Goal: Book appointment/travel/reservation: Register for event/course

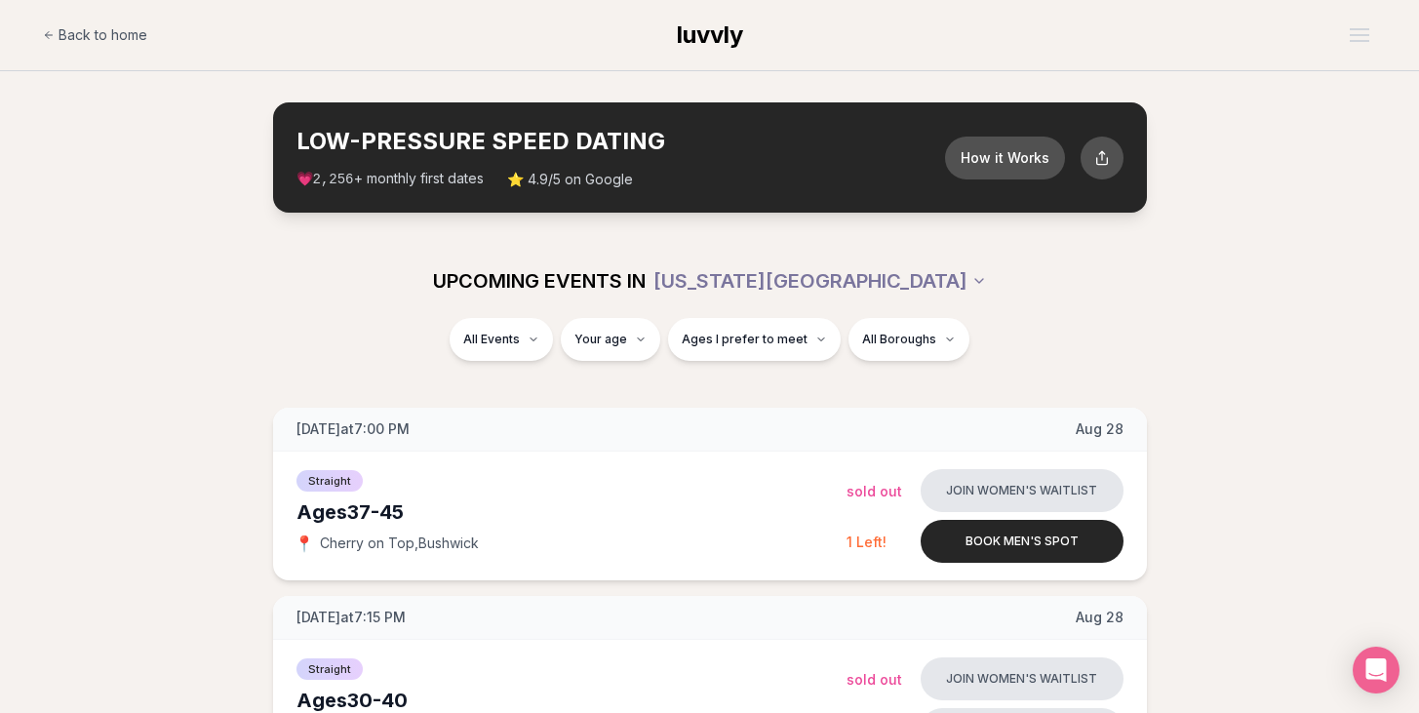
scroll to position [301, 0]
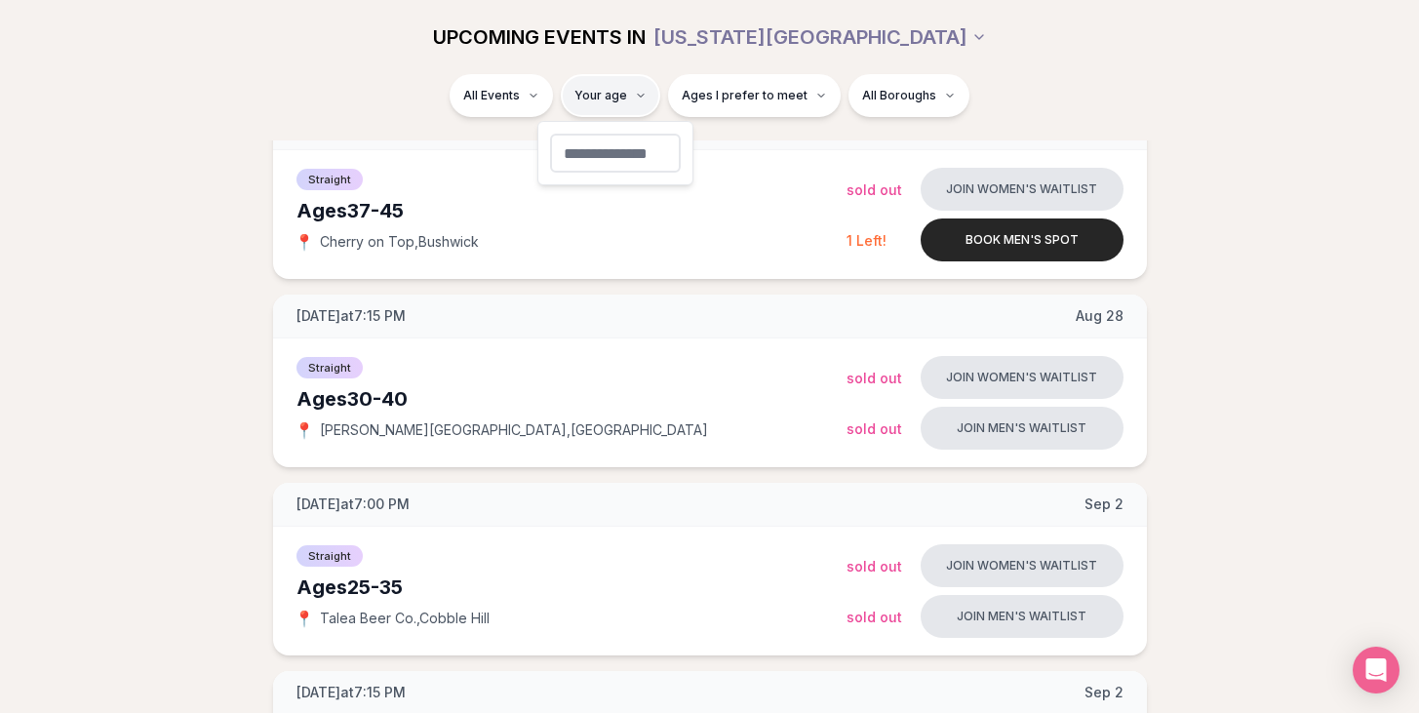
type input "**"
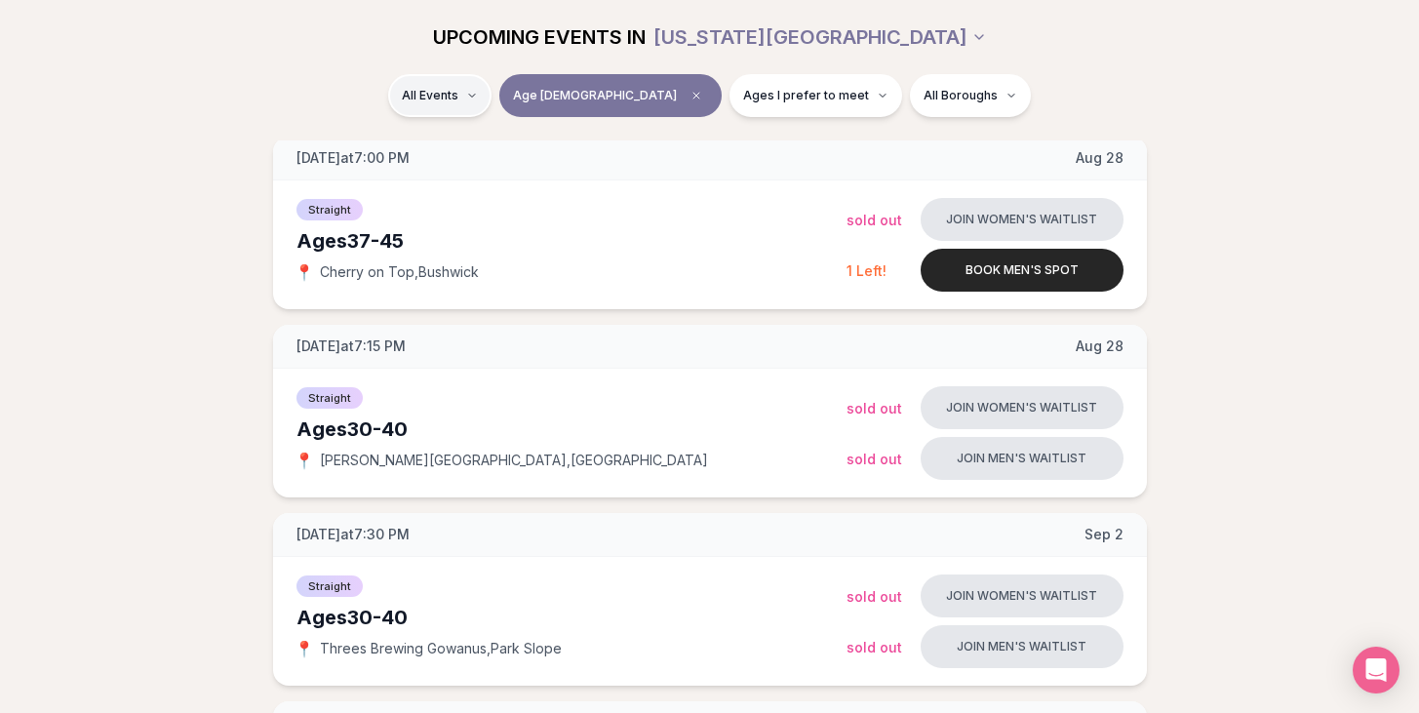
click at [524, 150] on div "Straight ( 11 )" at bounding box center [509, 147] width 146 height 43
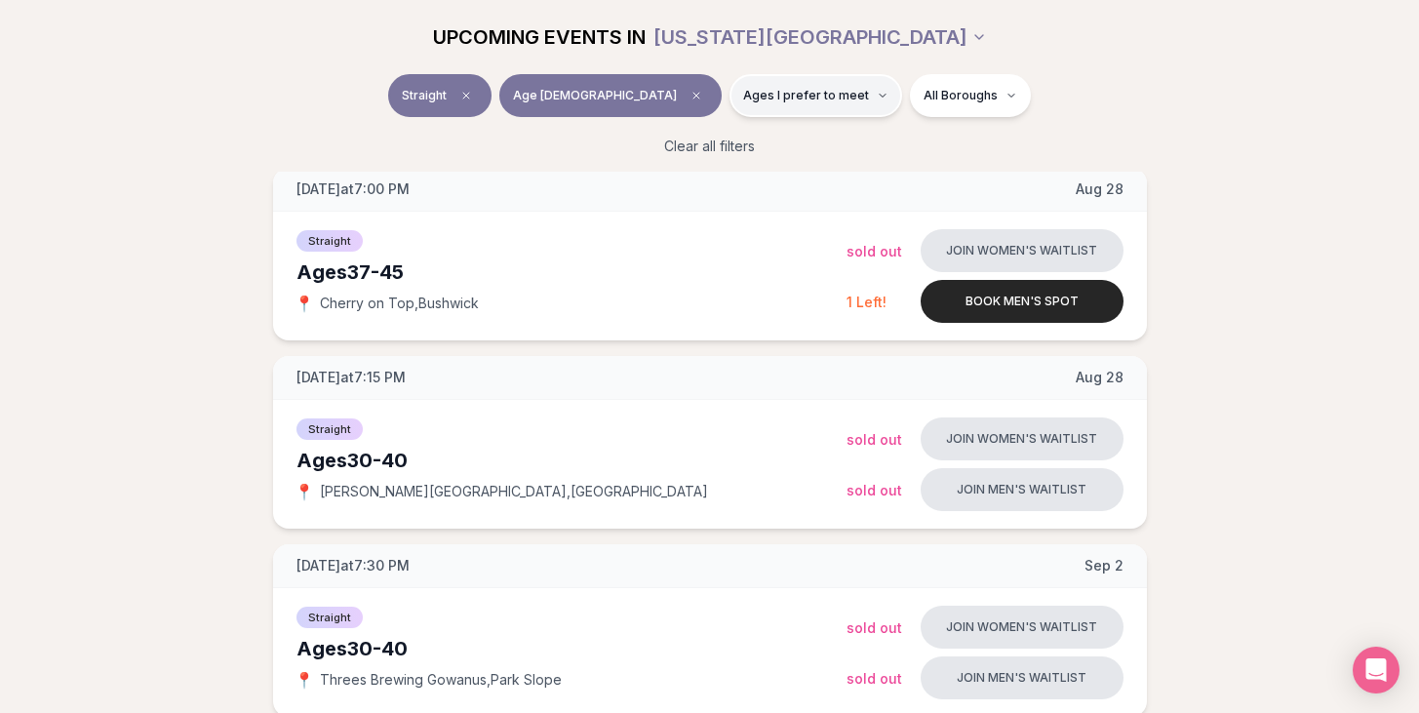
click at [772, 99] on span "Ages I prefer to meet" at bounding box center [806, 96] width 126 height 16
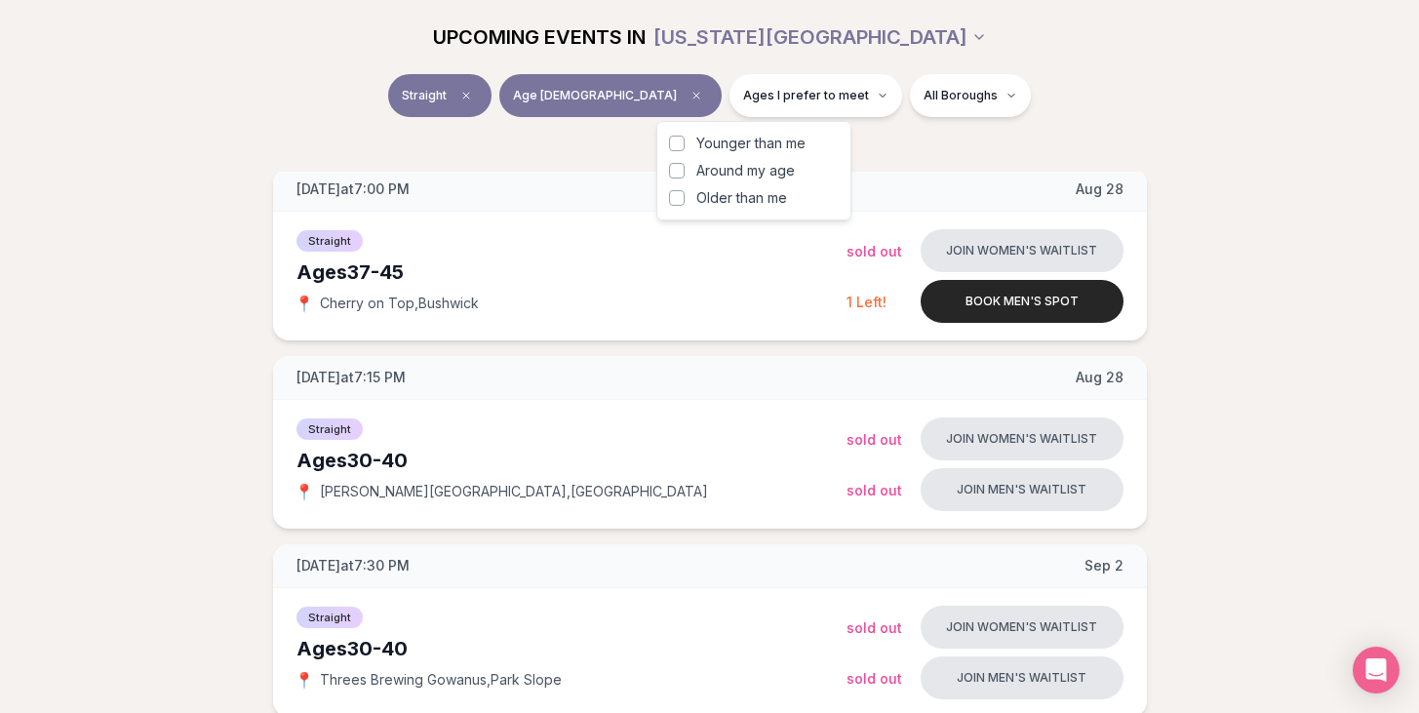
click at [761, 171] on span "Around my age" at bounding box center [745, 171] width 98 height 20
click at [684, 171] on button "Around my age" at bounding box center [677, 171] width 16 height 16
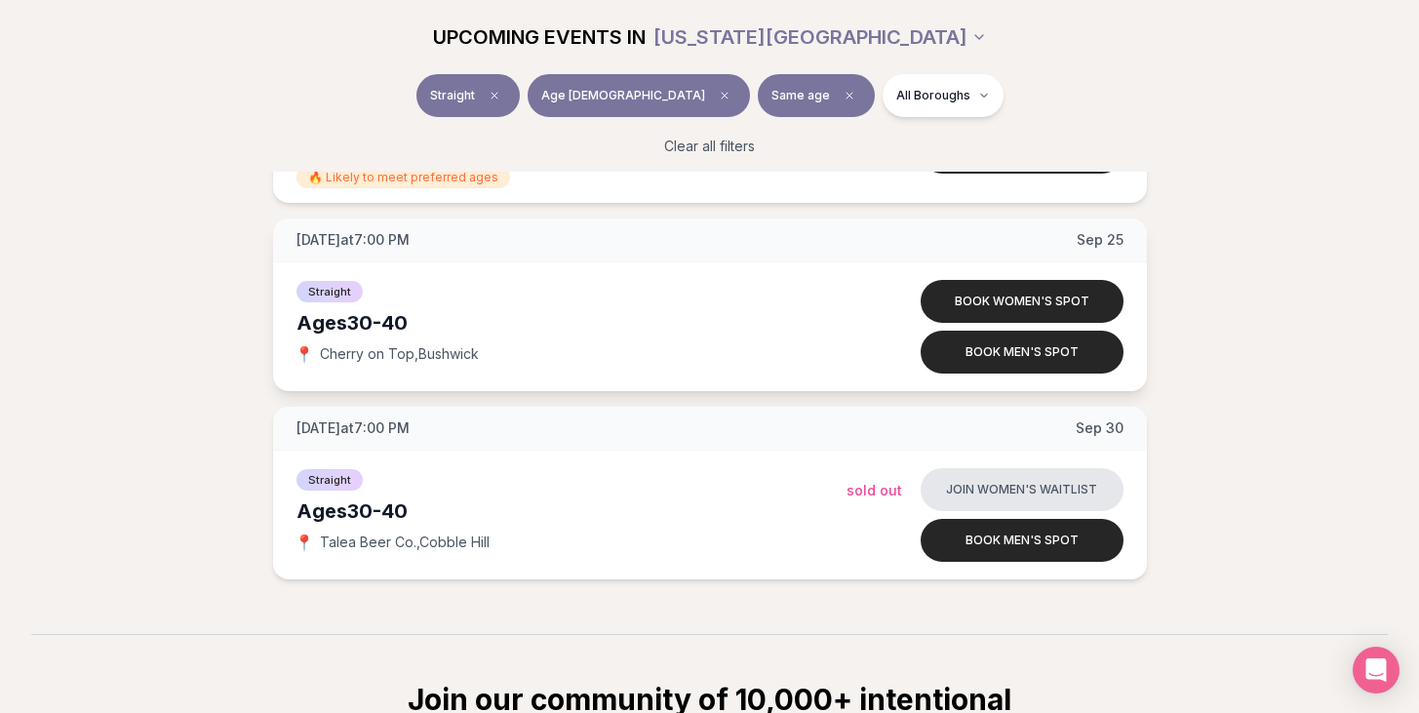
scroll to position [1943, 0]
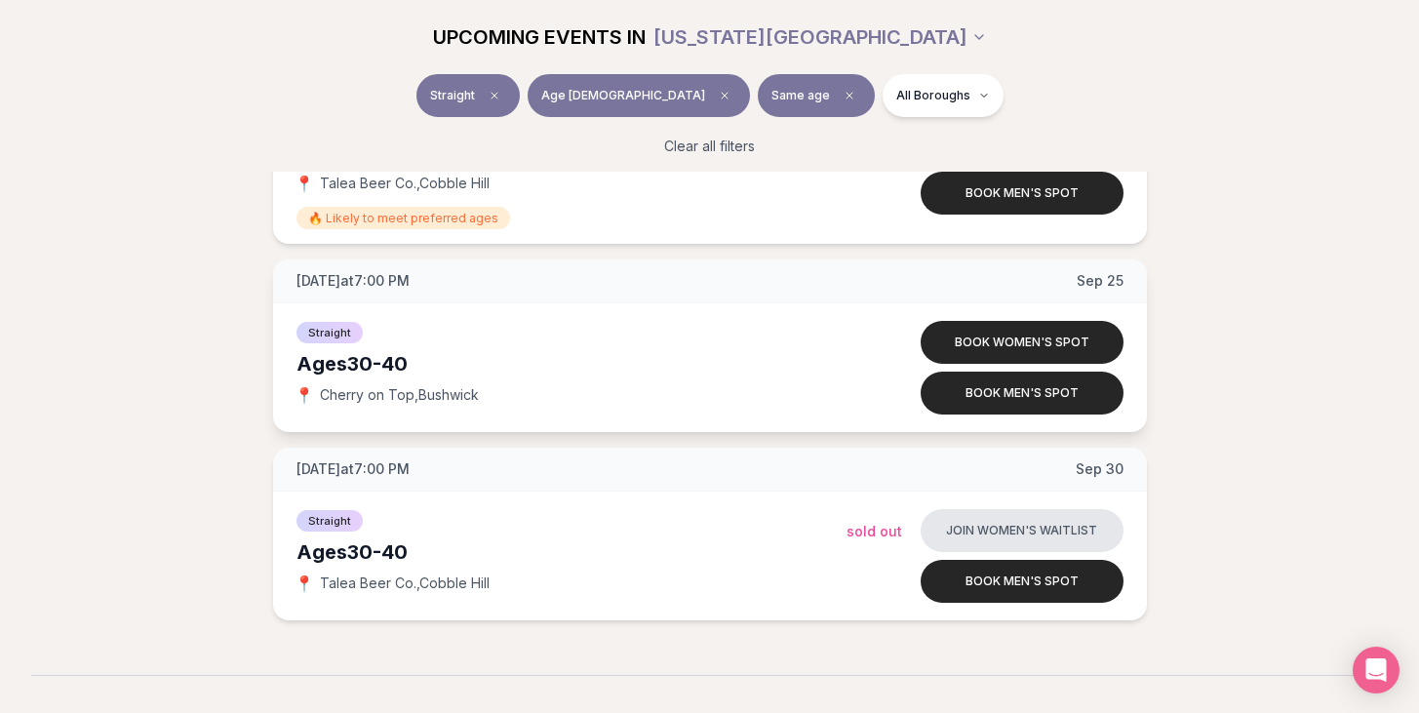
click at [795, 362] on div "Ages [DEMOGRAPHIC_DATA]" at bounding box center [571, 363] width 550 height 27
